Goal: Task Accomplishment & Management: Manage account settings

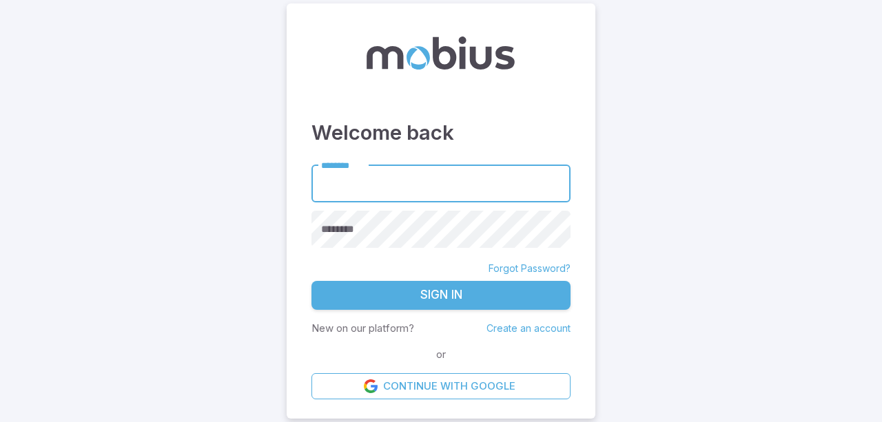
click at [408, 185] on input "********" at bounding box center [440, 184] width 259 height 38
type input "**********"
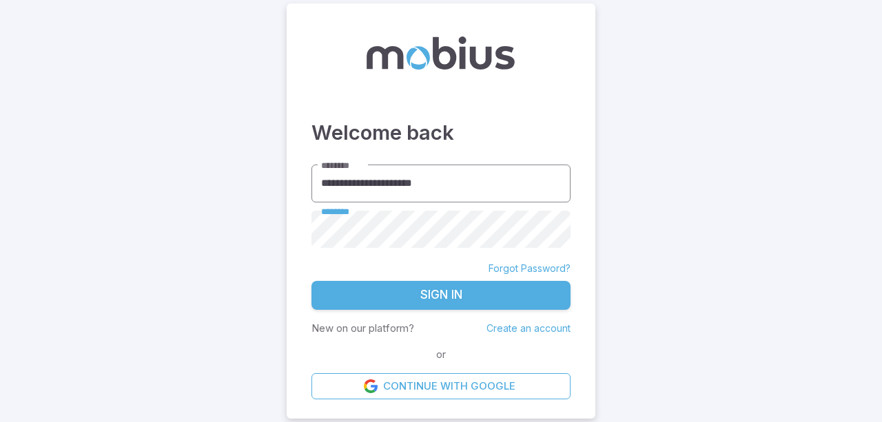
click at [311, 281] on button "Sign In" at bounding box center [440, 295] width 259 height 29
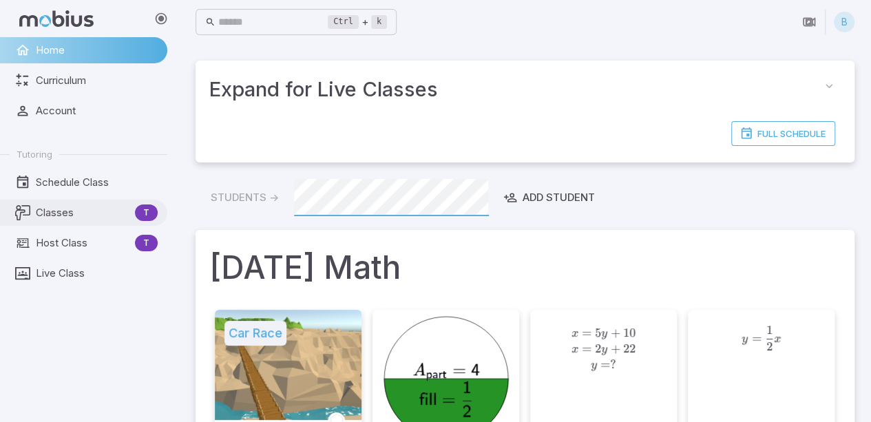
click at [56, 205] on span "Classes" at bounding box center [83, 212] width 94 height 15
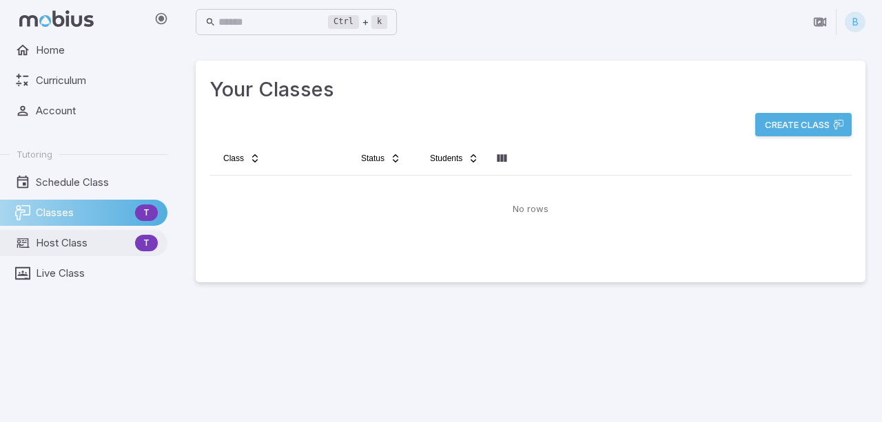
click at [84, 243] on span "Host Class" at bounding box center [83, 243] width 94 height 15
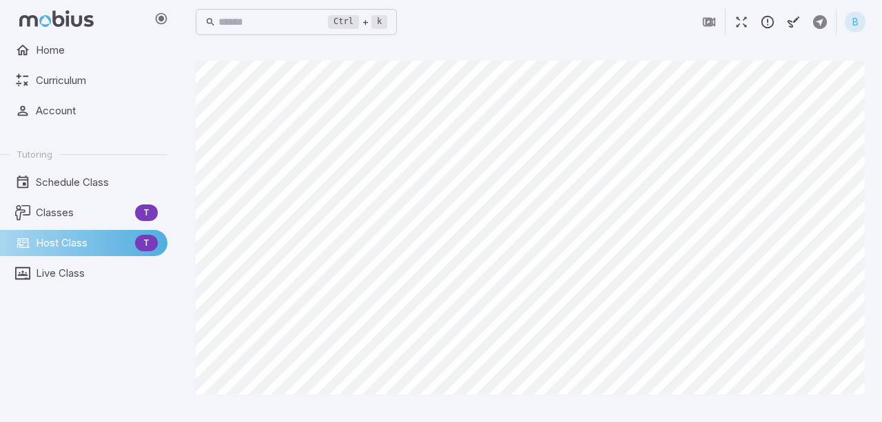
click at [852, 29] on div "B" at bounding box center [855, 22] width 21 height 21
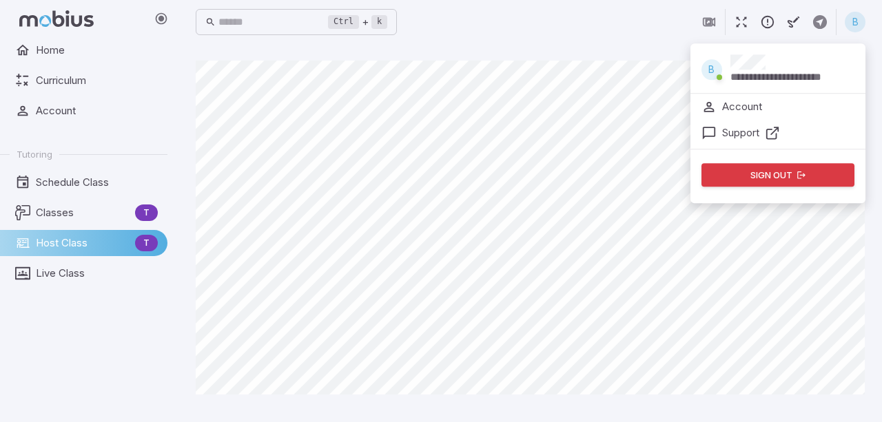
click at [758, 111] on p "Account" at bounding box center [742, 106] width 40 height 15
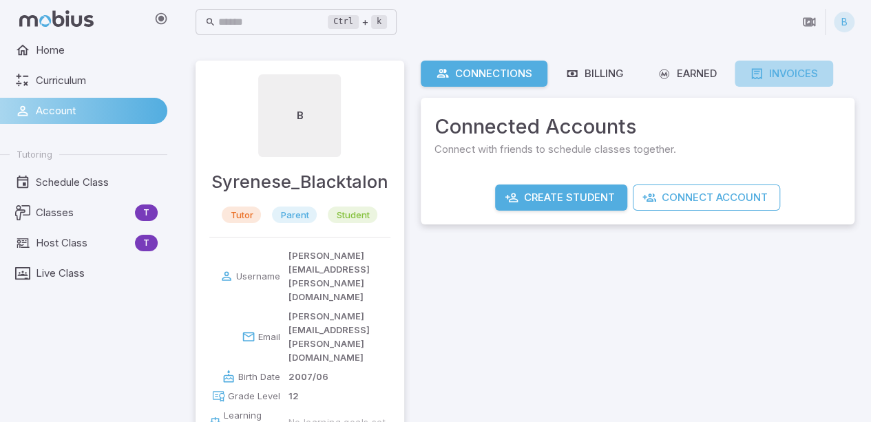
click at [764, 74] on icon at bounding box center [757, 74] width 14 height 14
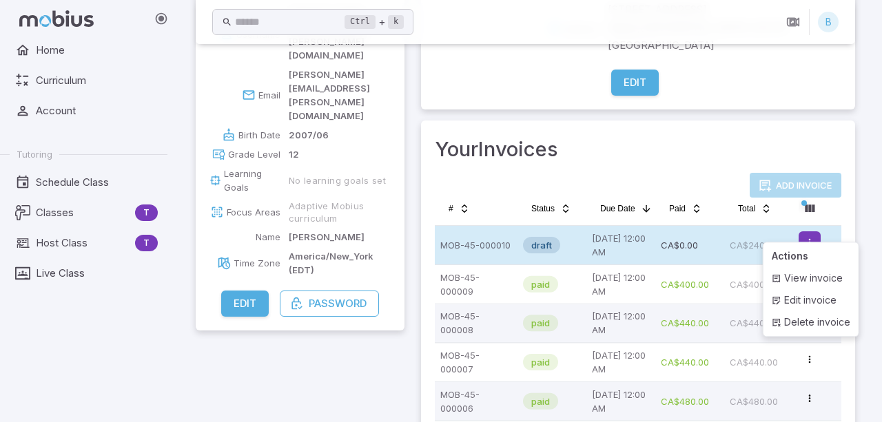
click at [808, 227] on html "Home Curriculum Account Tutoring Schedule Class Classes T Host Class T Live Cla…" at bounding box center [441, 125] width 882 height 734
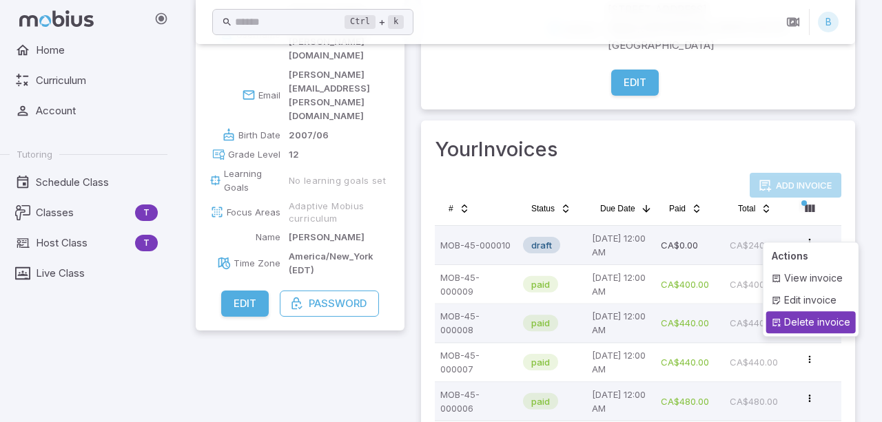
click at [796, 327] on div "Delete invoice" at bounding box center [811, 322] width 90 height 22
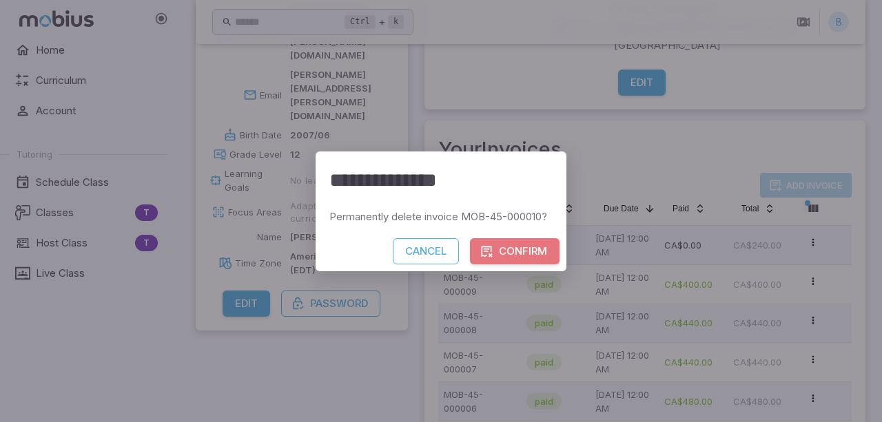
click at [528, 245] on button "Confirm" at bounding box center [515, 251] width 90 height 26
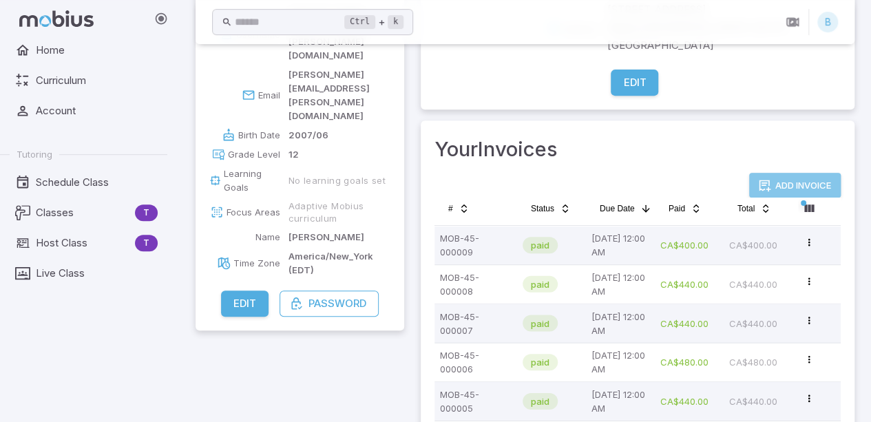
click at [799, 173] on button "Add Invoice" at bounding box center [795, 185] width 92 height 25
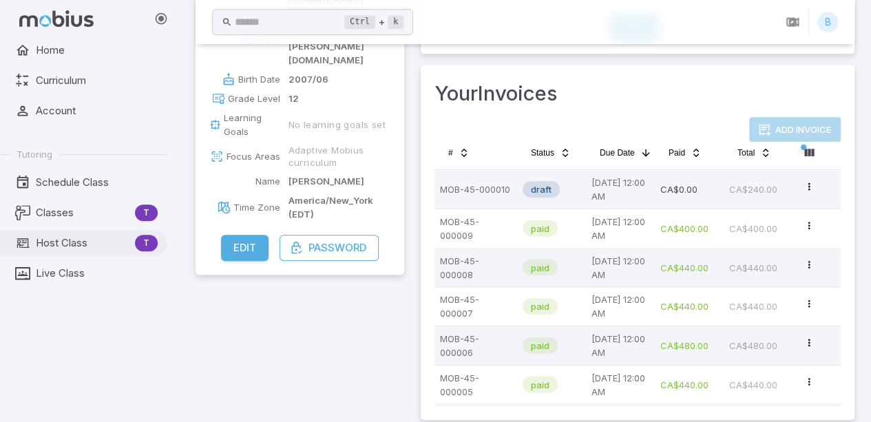
click at [54, 240] on span "Host Class" at bounding box center [83, 243] width 94 height 15
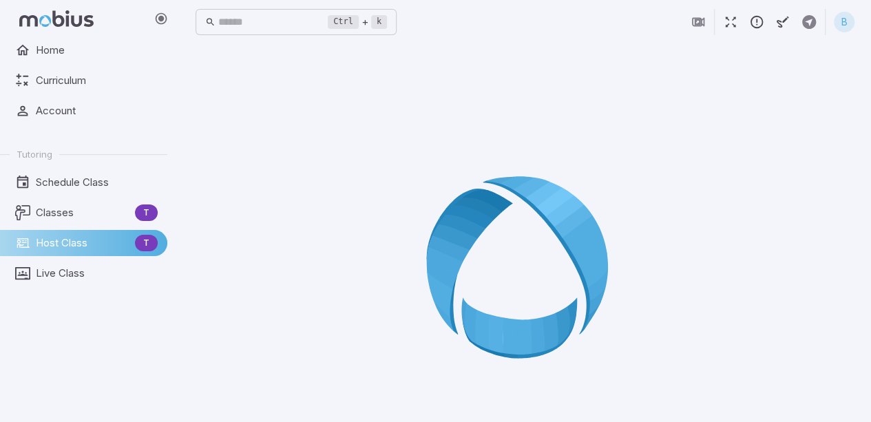
click at [816, 198] on div at bounding box center [525, 272] width 659 height 422
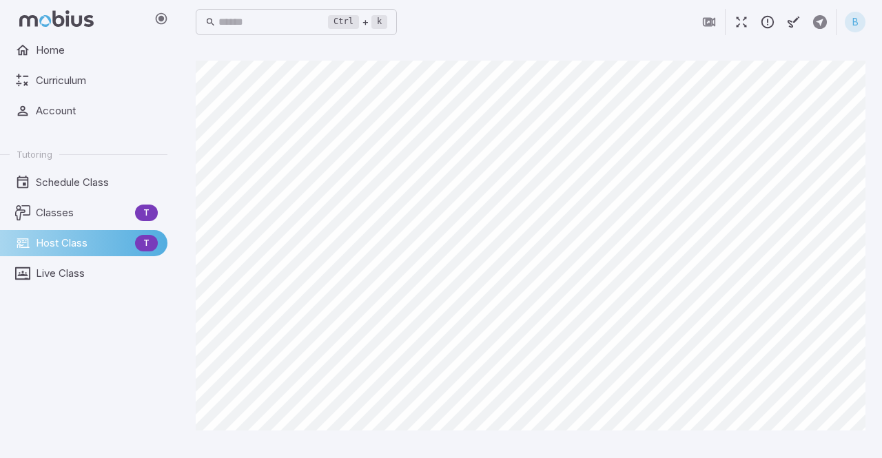
click at [61, 251] on link "Host Class T" at bounding box center [83, 243] width 167 height 26
click at [92, 218] on span "Classes" at bounding box center [83, 212] width 94 height 15
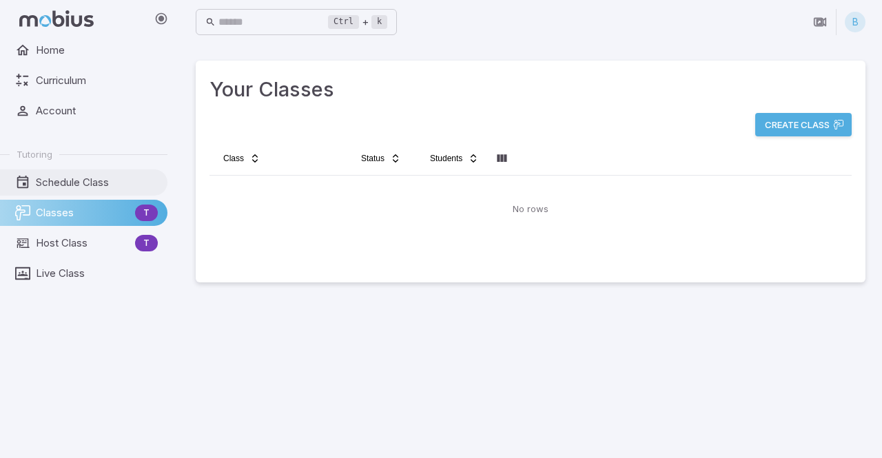
click at [76, 189] on span "Schedule Class" at bounding box center [97, 182] width 122 height 15
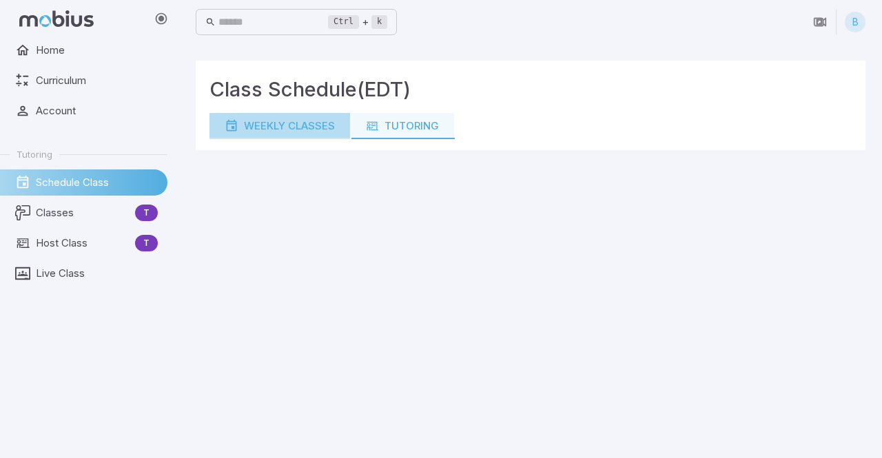
click at [291, 118] on button "Weekly Classes" at bounding box center [279, 126] width 141 height 26
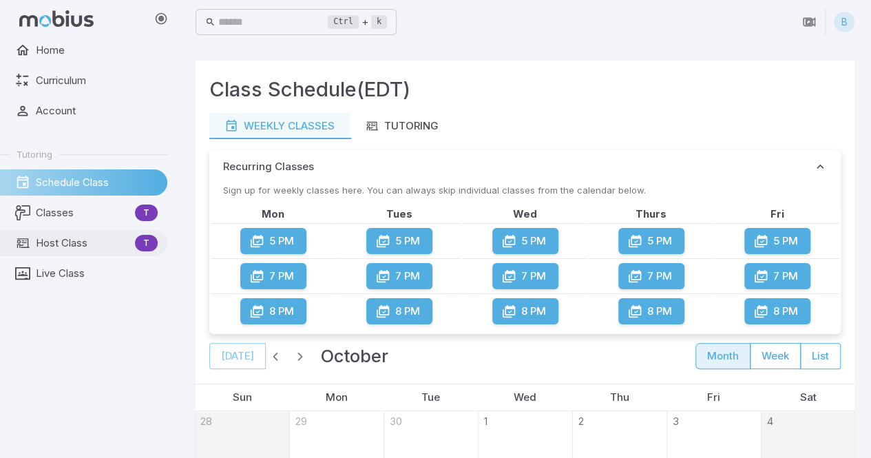
click at [64, 245] on span "Host Class" at bounding box center [83, 243] width 94 height 15
